Goal: Task Accomplishment & Management: Manage account settings

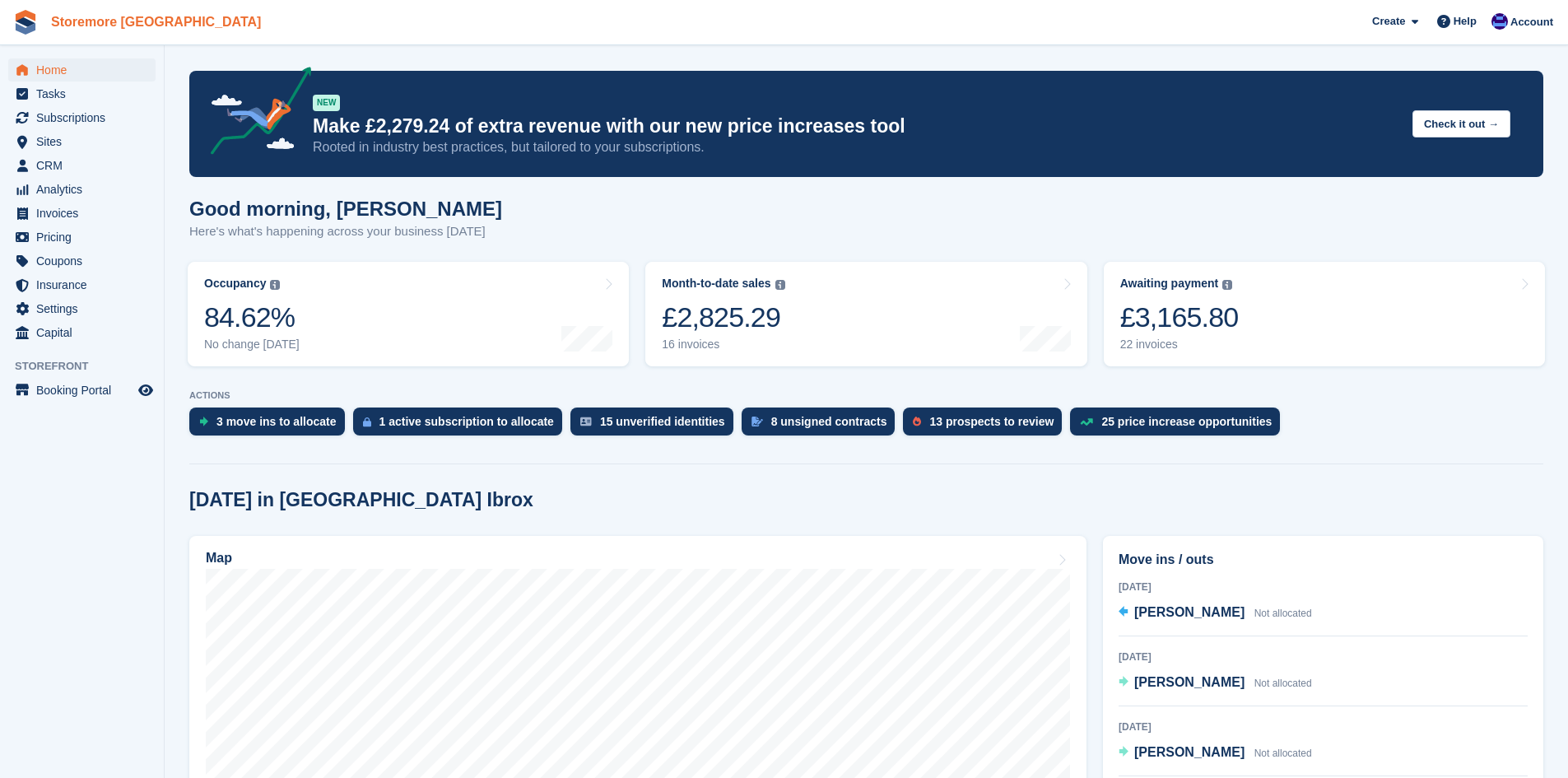
click at [139, 15] on link "Storemore Glasgow" at bounding box center [156, 21] width 223 height 27
click at [1528, 16] on span "Account" at bounding box center [1532, 22] width 43 height 17
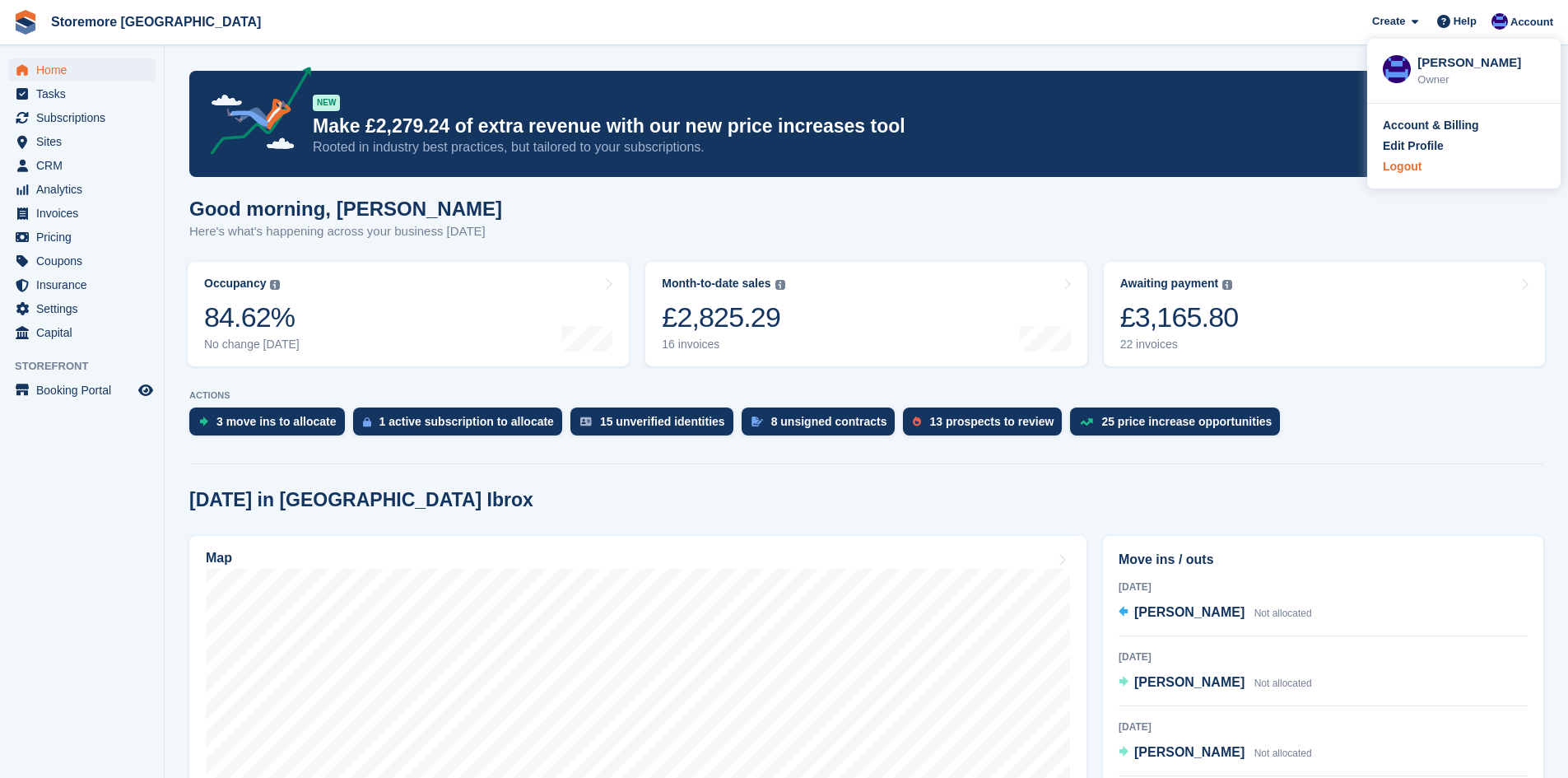
click at [1407, 172] on div "Logout" at bounding box center [1402, 167] width 39 height 18
